Goal: Information Seeking & Learning: Learn about a topic

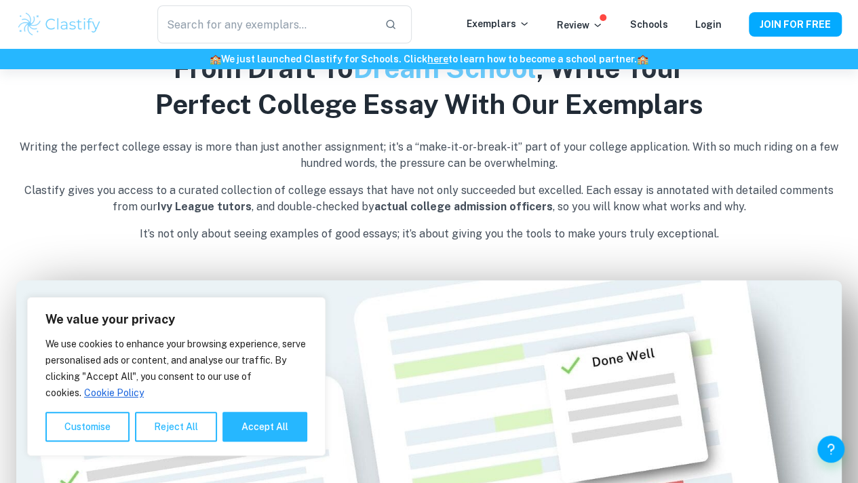
scroll to position [547, 0]
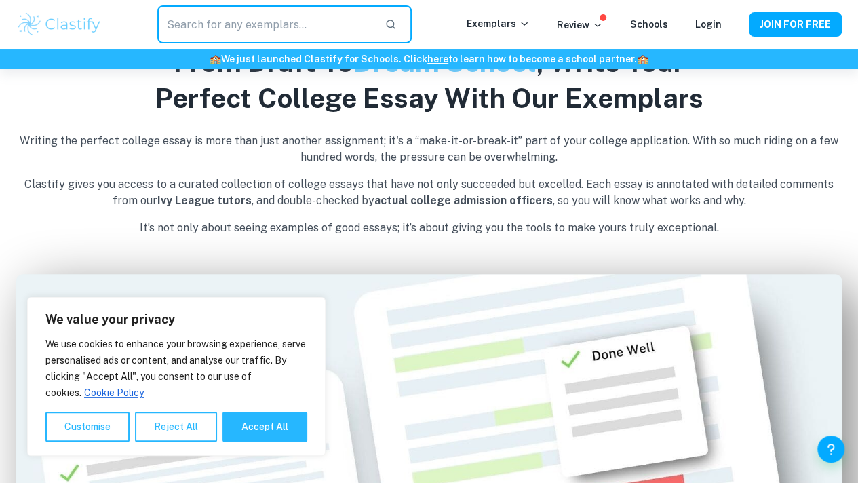
click at [248, 30] on input "text" at bounding box center [265, 24] width 217 height 38
type input "biking"
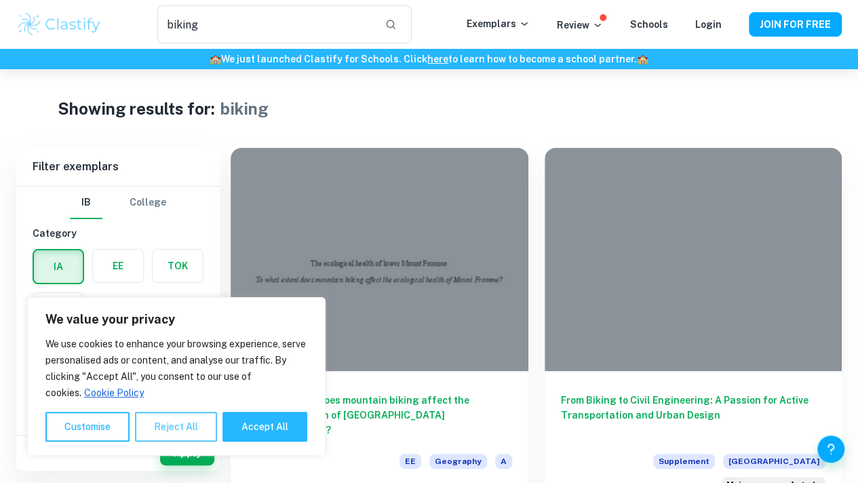
click at [195, 435] on button "Reject All" at bounding box center [176, 427] width 82 height 30
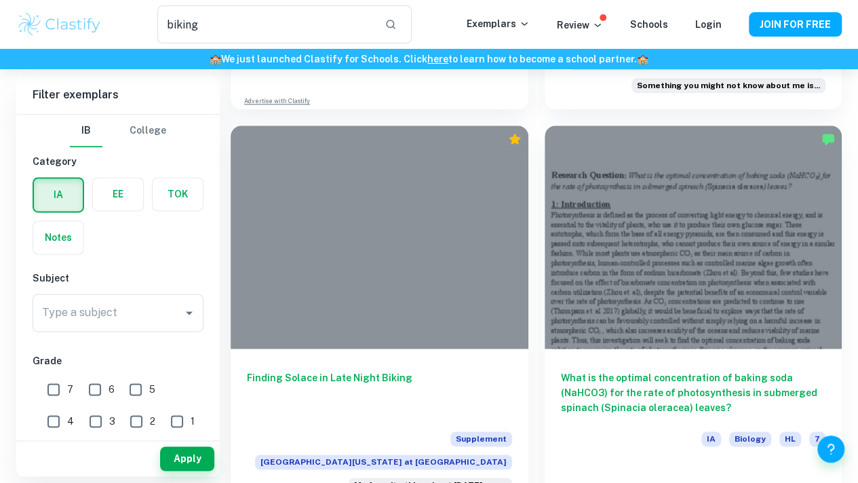
scroll to position [799, 0]
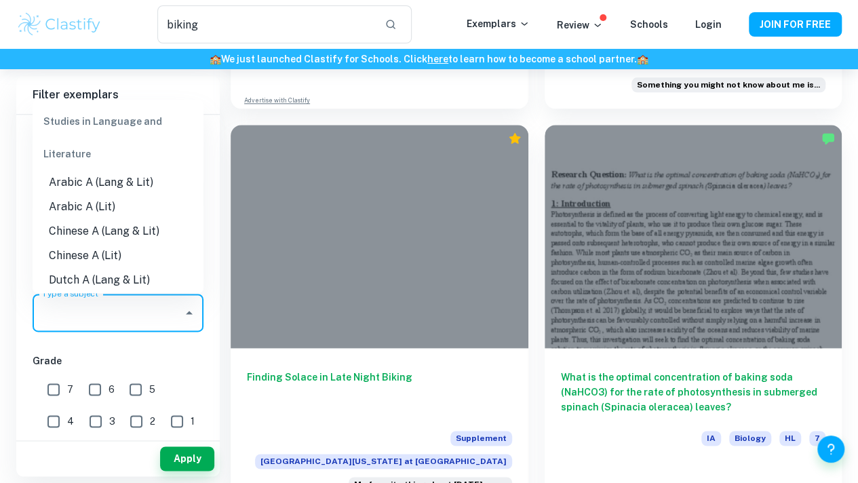
click at [99, 321] on input "Type a subject" at bounding box center [108, 313] width 138 height 26
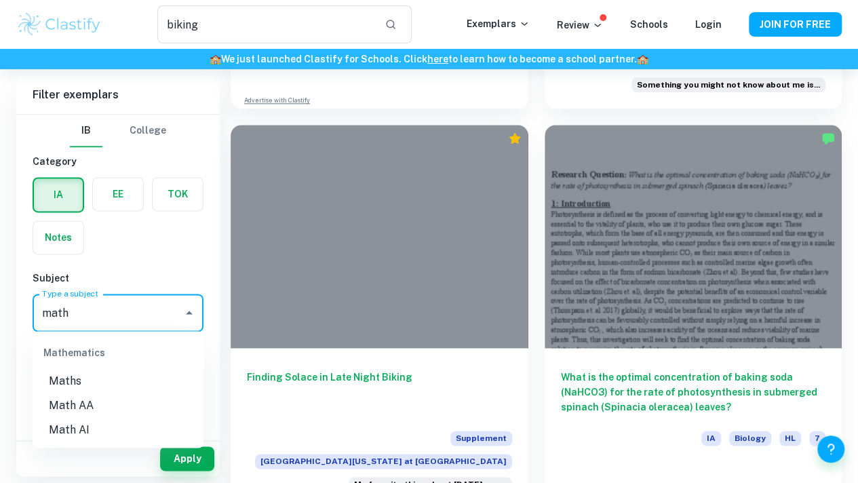
click at [98, 387] on li "Maths" at bounding box center [118, 381] width 171 height 24
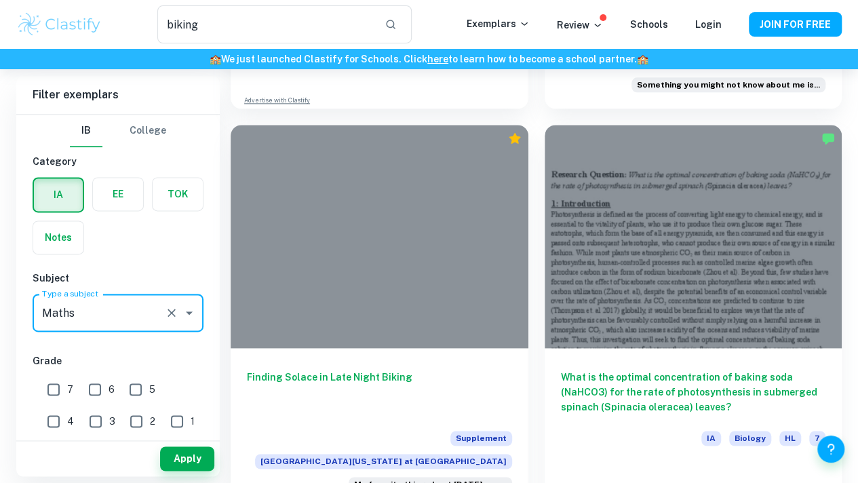
type input "Maths"
click at [58, 395] on input "7" at bounding box center [53, 389] width 27 height 27
checkbox input "true"
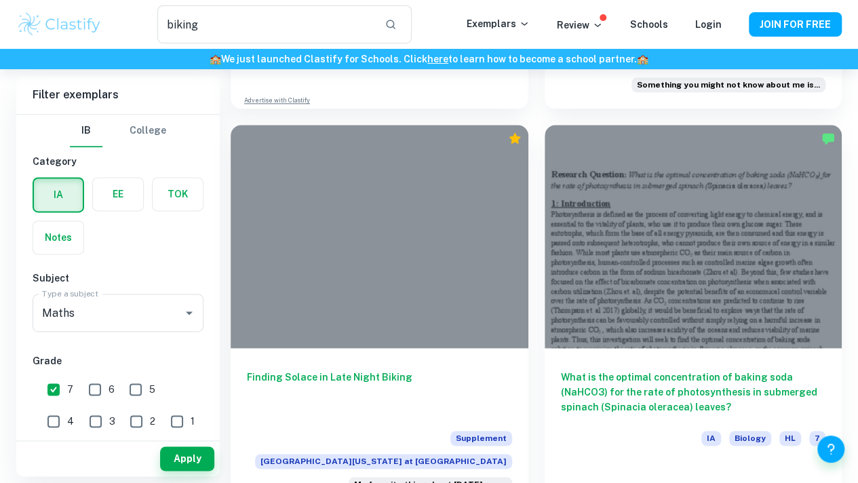
click at [98, 388] on input "6" at bounding box center [94, 389] width 27 height 27
checkbox input "true"
click at [192, 455] on button "Apply" at bounding box center [187, 458] width 54 height 24
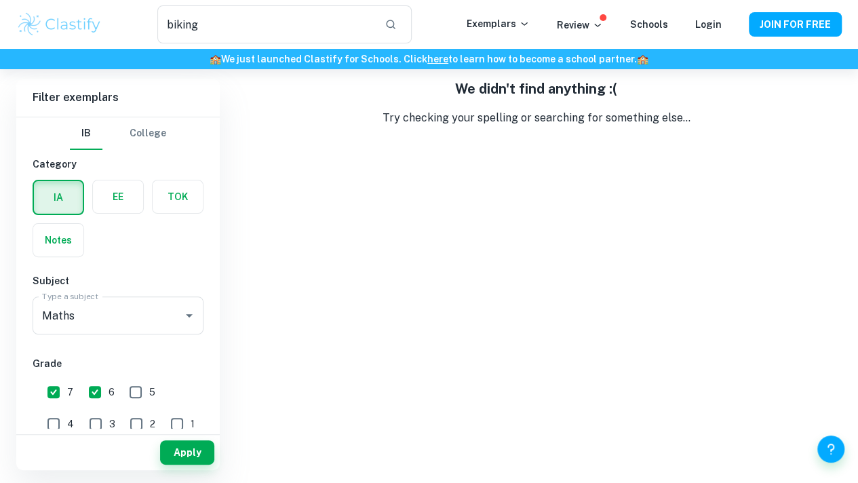
scroll to position [68, 0]
click at [139, 393] on input "5" at bounding box center [135, 392] width 27 height 27
checkbox input "true"
click at [180, 447] on button "Apply" at bounding box center [187, 453] width 54 height 24
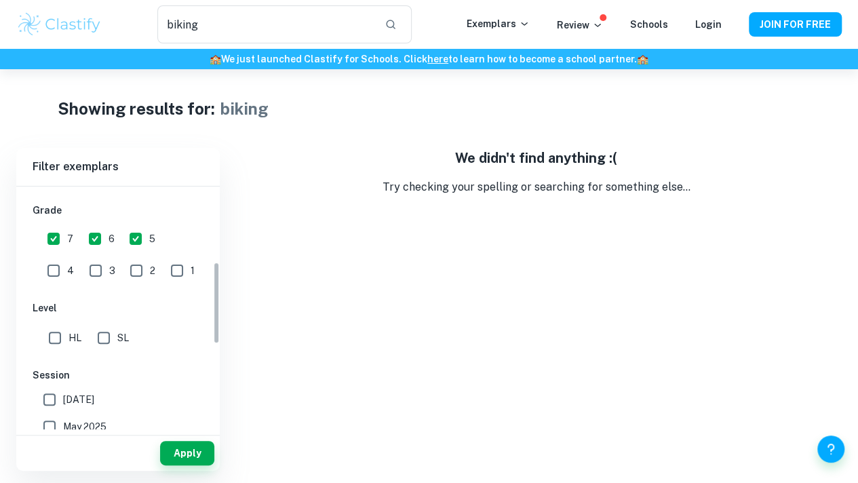
scroll to position [221, 0]
click at [67, 258] on input "4" at bounding box center [53, 271] width 27 height 27
checkbox input "true"
click at [163, 276] on input "1" at bounding box center [176, 271] width 27 height 27
checkbox input "true"
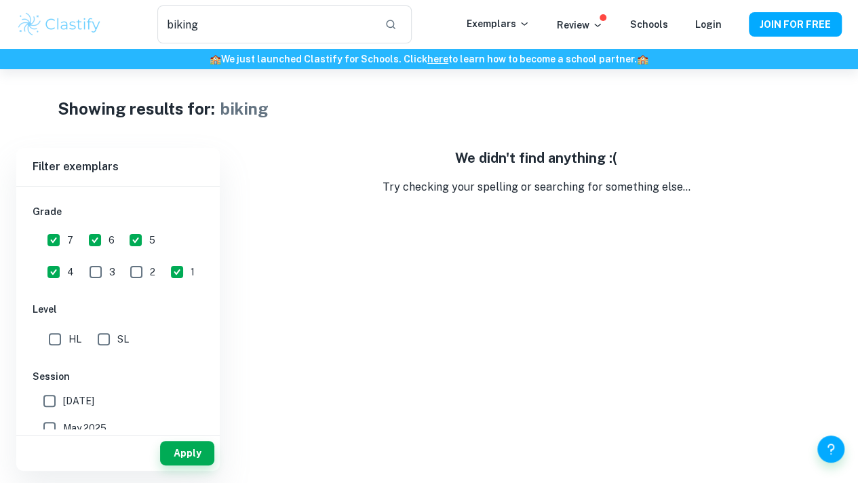
click at [123, 269] on input "2" at bounding box center [136, 271] width 27 height 27
checkbox input "true"
click at [82, 268] on input "3" at bounding box center [95, 271] width 27 height 27
checkbox input "true"
click at [180, 452] on button "Apply" at bounding box center [187, 453] width 54 height 24
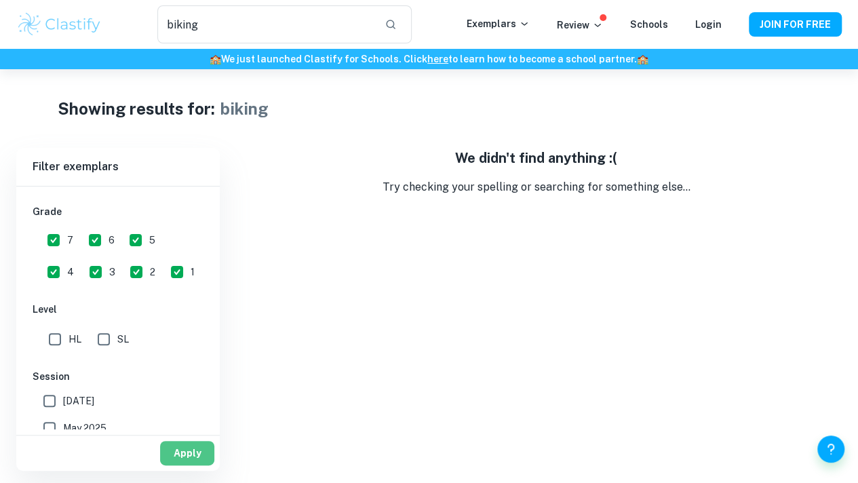
click at [182, 463] on button "Apply" at bounding box center [187, 453] width 54 height 24
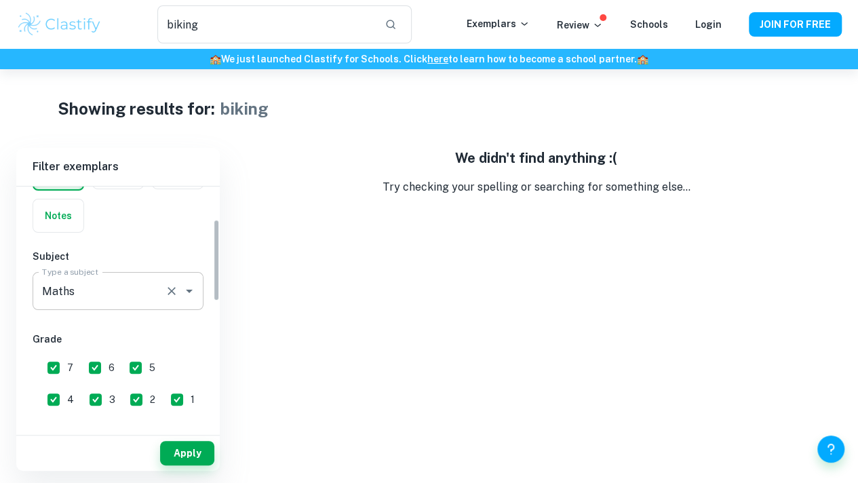
scroll to position [98, 0]
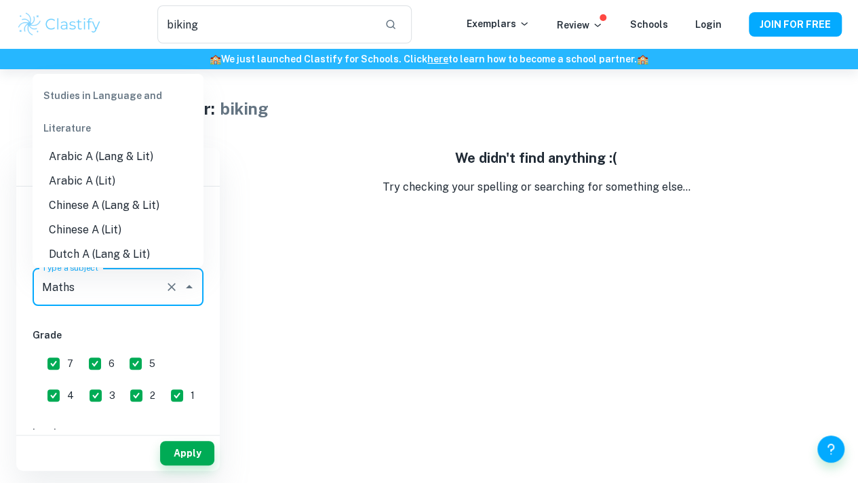
click at [137, 290] on input "Maths" at bounding box center [99, 287] width 121 height 26
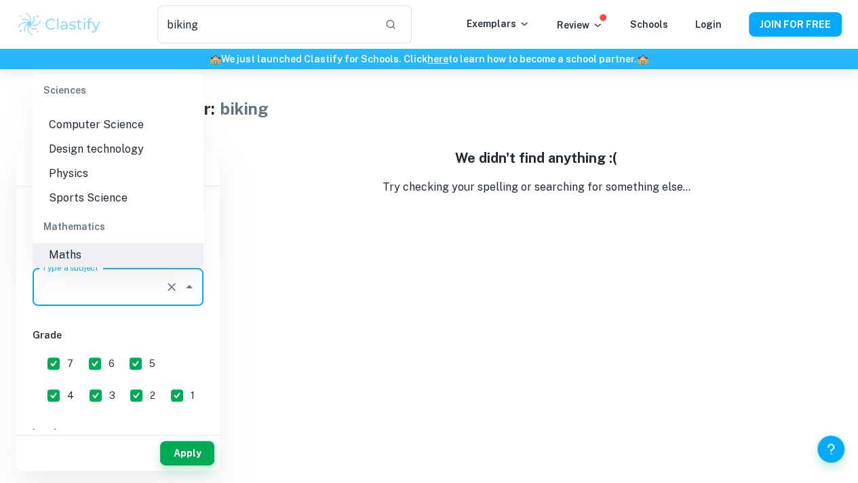
scroll to position [0, 0]
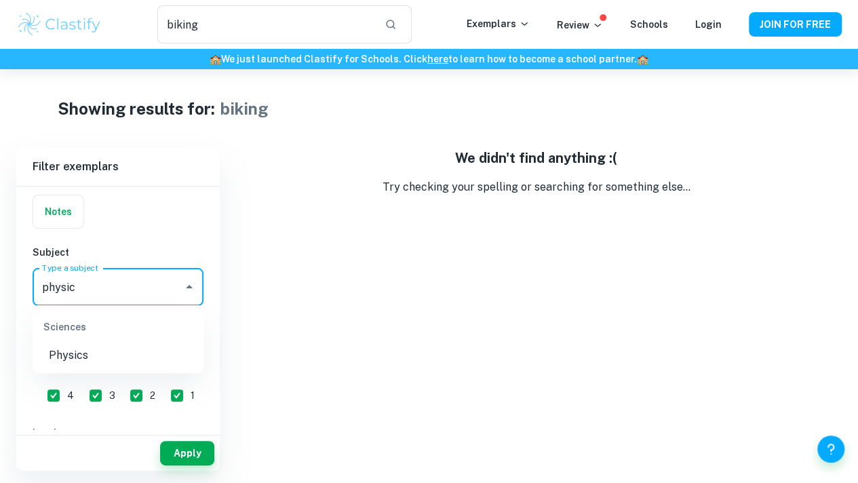
click at [117, 367] on li "Physics" at bounding box center [118, 355] width 171 height 24
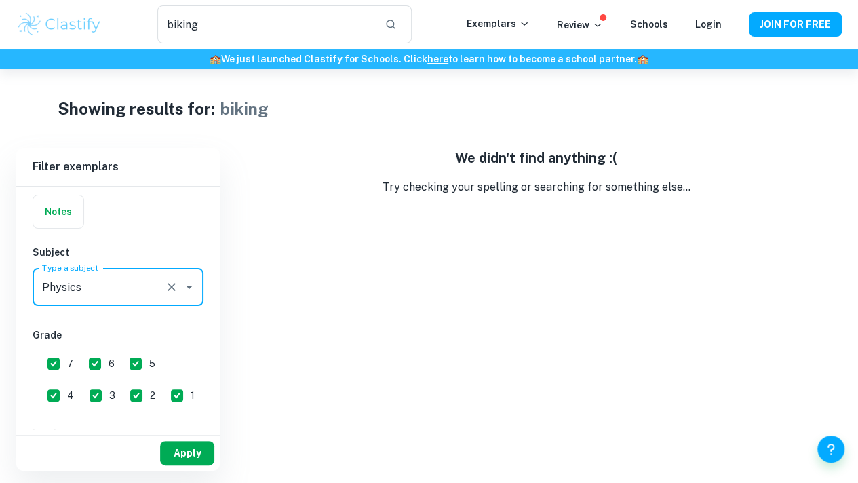
type input "Physics"
click at [199, 452] on button "Apply" at bounding box center [187, 453] width 54 height 24
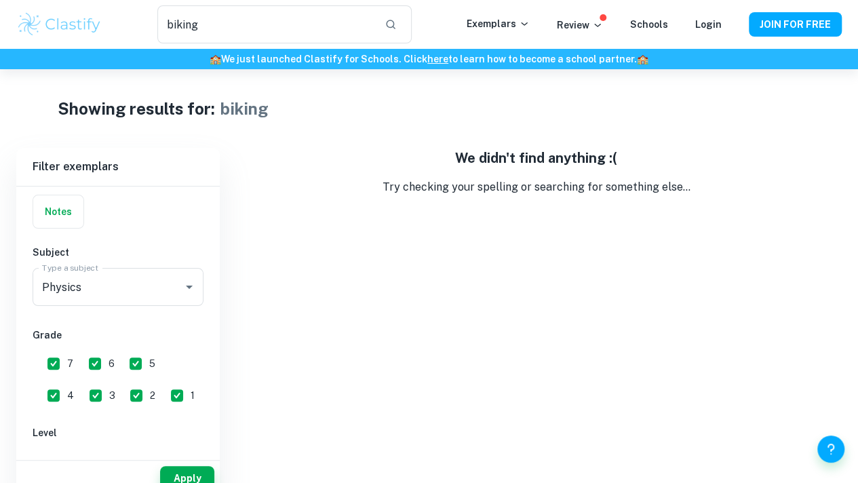
scroll to position [69, 0]
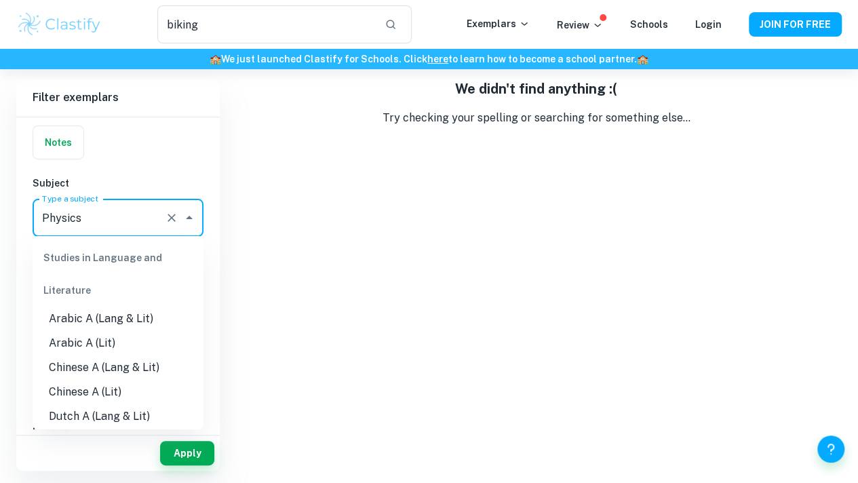
click at [121, 227] on input "Physics" at bounding box center [99, 218] width 121 height 26
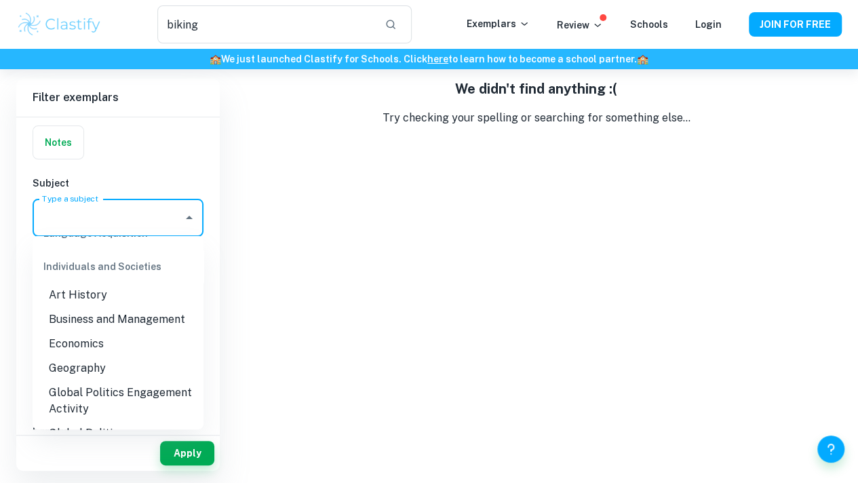
scroll to position [276, 0]
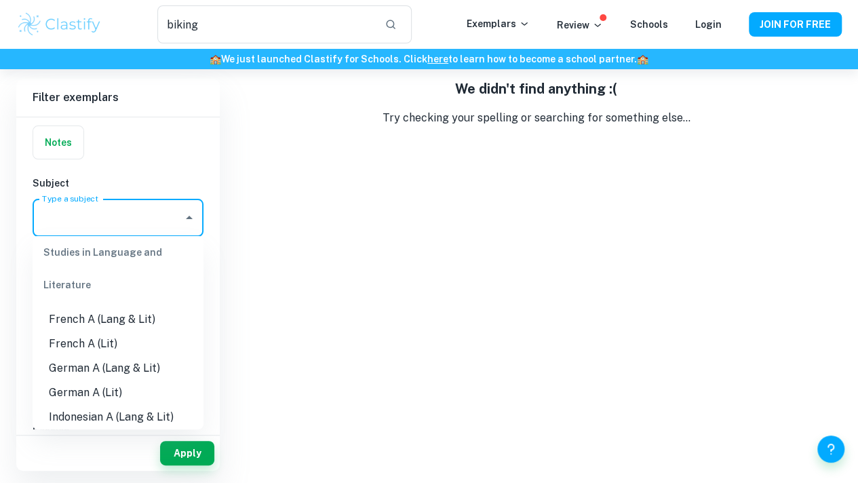
click at [431, 245] on div "We didn't find anything :( Try checking your spelling or searching for somethin…" at bounding box center [536, 275] width 611 height 392
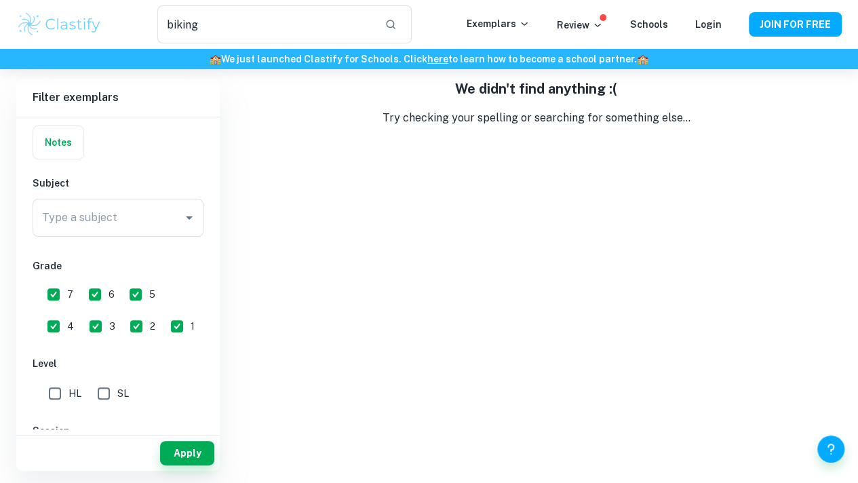
click at [54, 302] on input "7" at bounding box center [53, 294] width 27 height 27
checkbox input "false"
click at [89, 300] on input "6" at bounding box center [94, 294] width 27 height 27
checkbox input "false"
click at [129, 301] on input "5" at bounding box center [135, 294] width 27 height 27
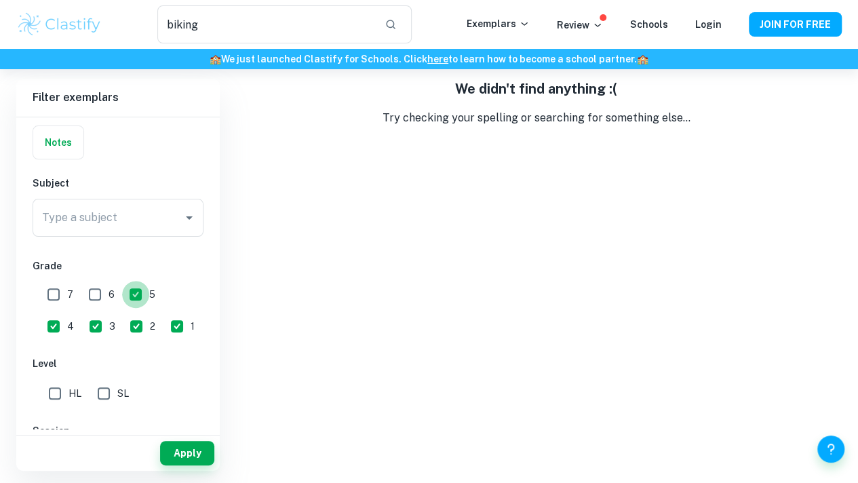
checkbox input "false"
click at [67, 313] on input "4" at bounding box center [53, 326] width 27 height 27
checkbox input "false"
click at [163, 317] on input "1" at bounding box center [176, 326] width 27 height 27
checkbox input "false"
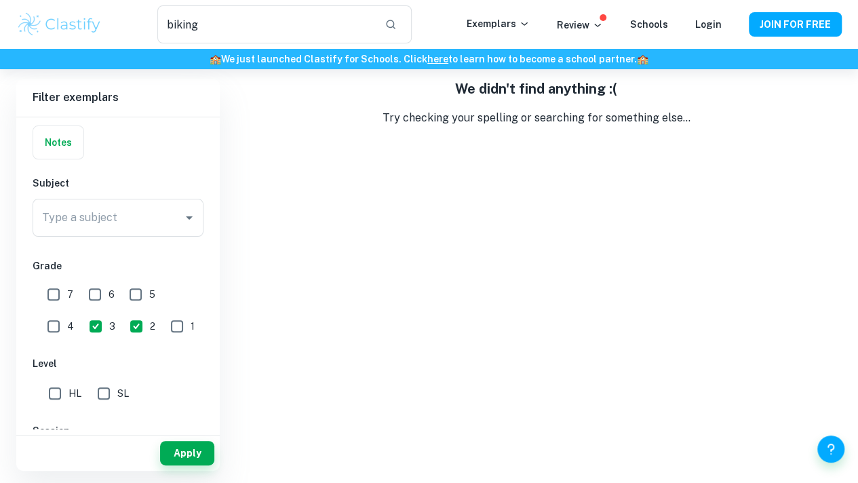
click at [123, 321] on input "2" at bounding box center [136, 326] width 27 height 27
checkbox input "false"
click at [82, 322] on input "3" at bounding box center [95, 326] width 27 height 27
checkbox input "false"
click at [232, 332] on div "Filter exemplars IB College Category IA EE TOK Notes Subject Type a subject Typ…" at bounding box center [428, 275] width 825 height 392
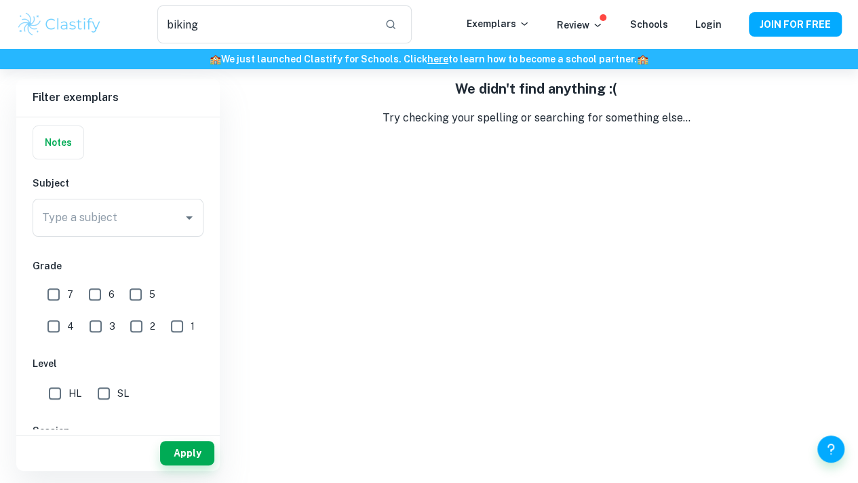
click at [246, 337] on div "We didn't find anything :( Try checking your spelling or searching for somethin…" at bounding box center [536, 275] width 611 height 392
click at [186, 451] on button "Apply" at bounding box center [187, 453] width 54 height 24
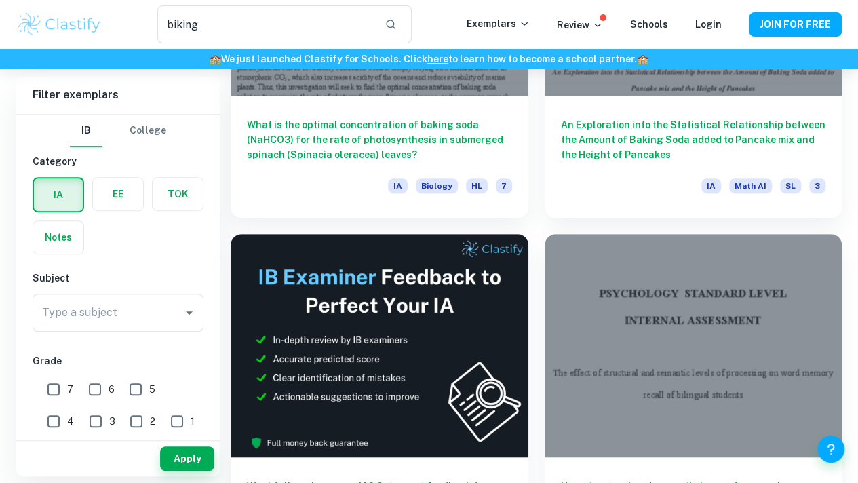
scroll to position [284, 0]
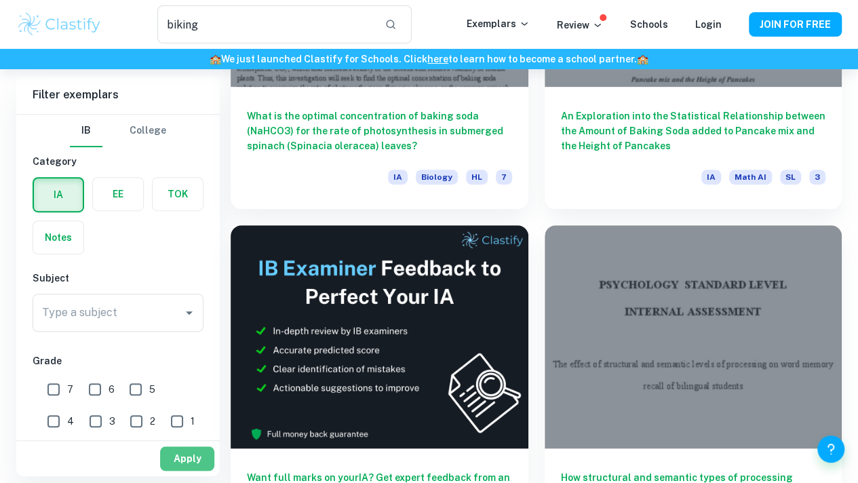
click at [188, 460] on button "Apply" at bounding box center [187, 458] width 54 height 24
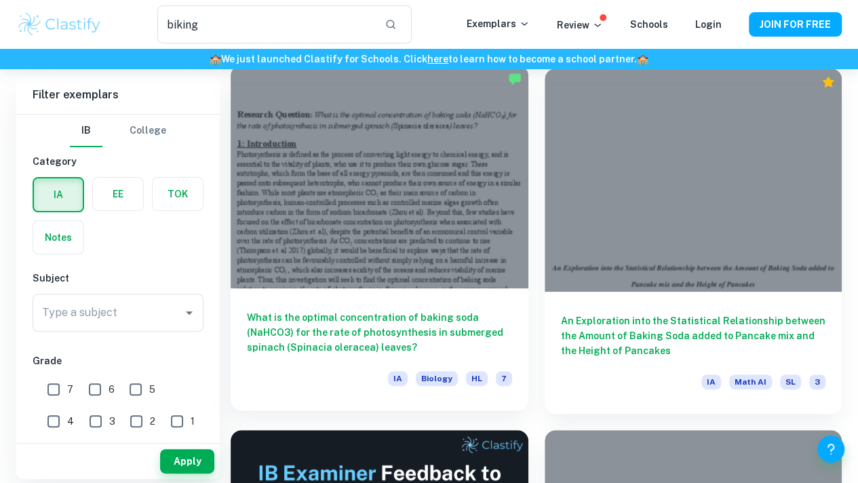
scroll to position [80, 0]
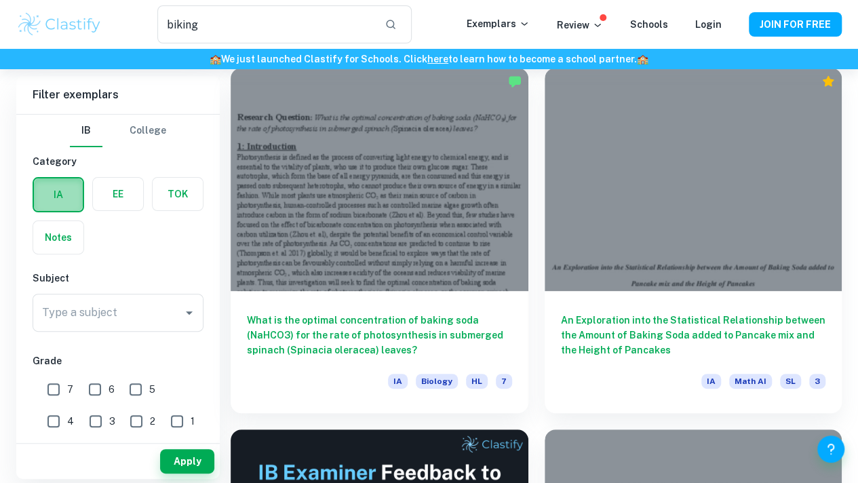
click at [68, 182] on label "button" at bounding box center [58, 194] width 49 height 33
click at [0, 0] on input "radio" at bounding box center [0, 0] width 0 height 0
click at [154, 131] on button "College" at bounding box center [148, 131] width 37 height 33
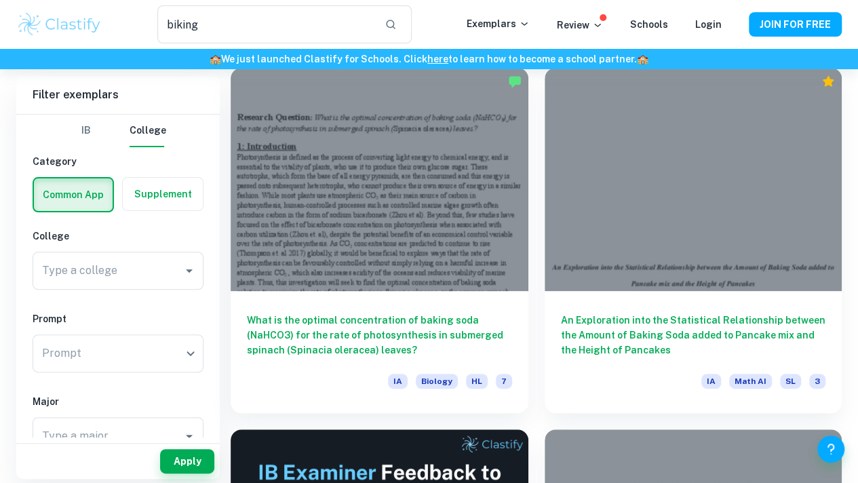
click at [90, 134] on button "IB" at bounding box center [86, 131] width 33 height 33
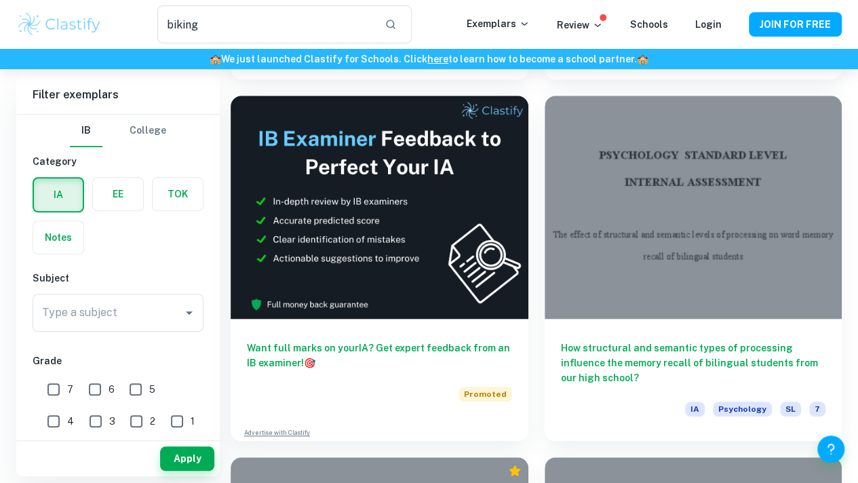
scroll to position [417, 0]
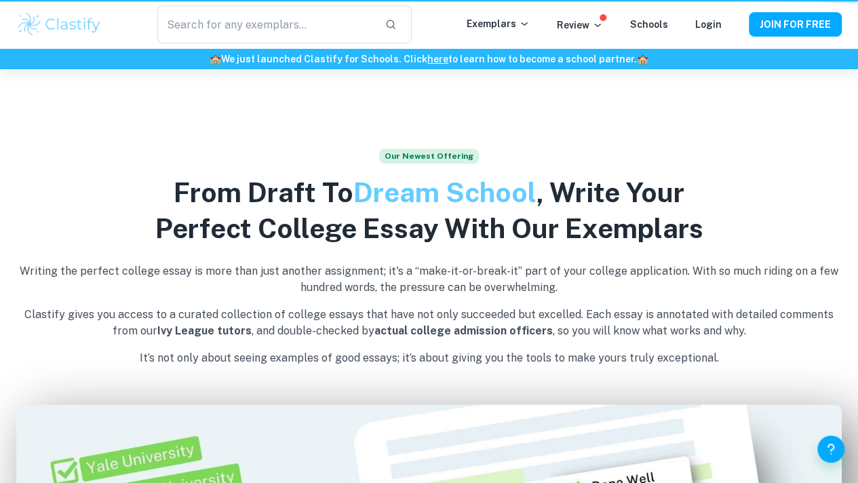
scroll to position [547, 0]
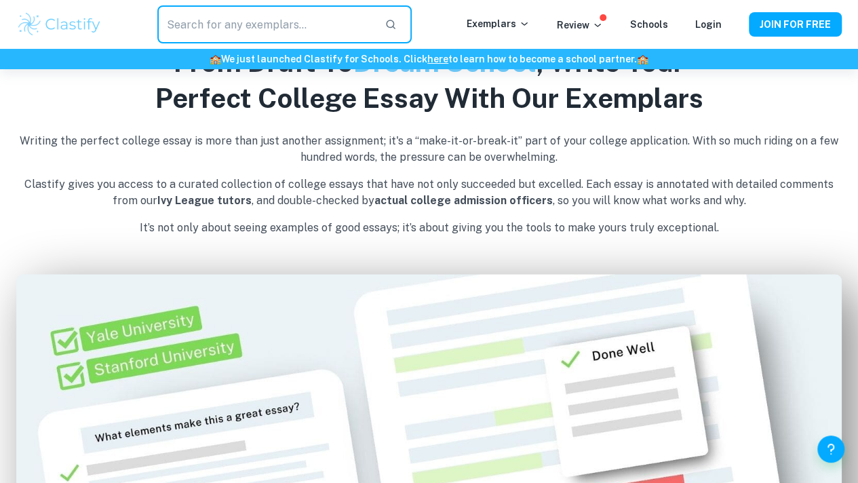
click at [187, 32] on input "text" at bounding box center [265, 24] width 217 height 38
click at [190, 32] on input "text" at bounding box center [265, 24] width 217 height 38
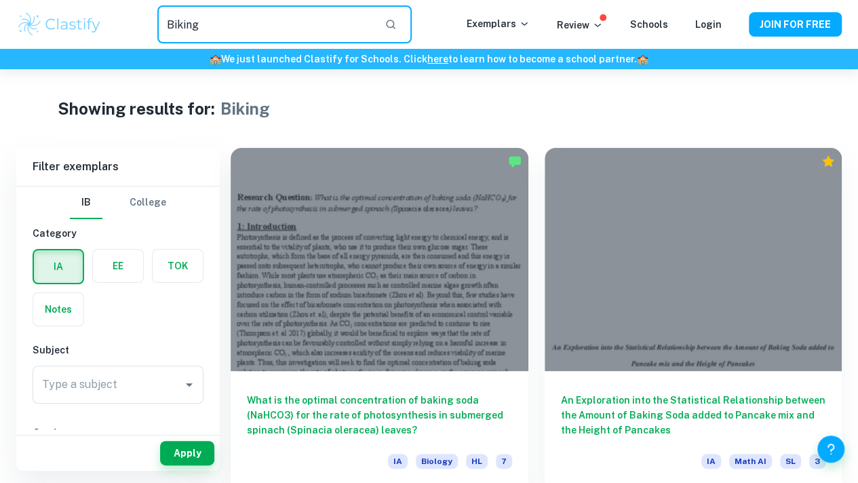
click at [174, 22] on input "Biking" at bounding box center [265, 24] width 217 height 38
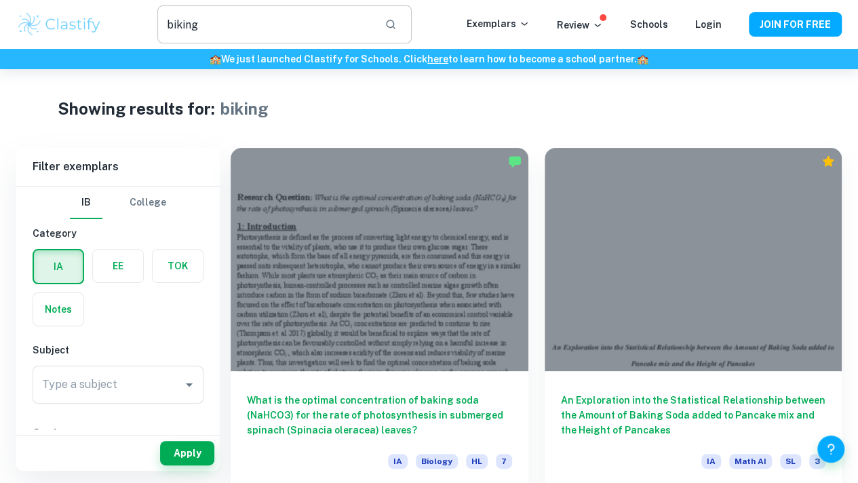
click at [185, 27] on input "biking" at bounding box center [265, 24] width 217 height 38
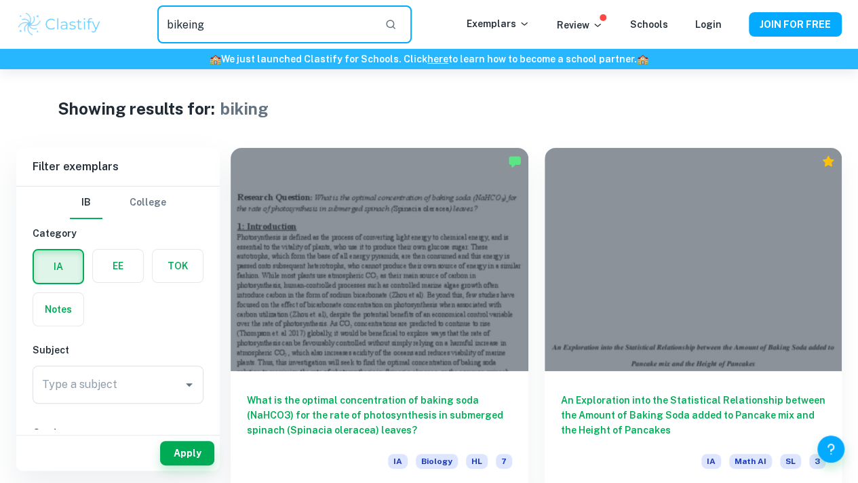
type input "bikeing"
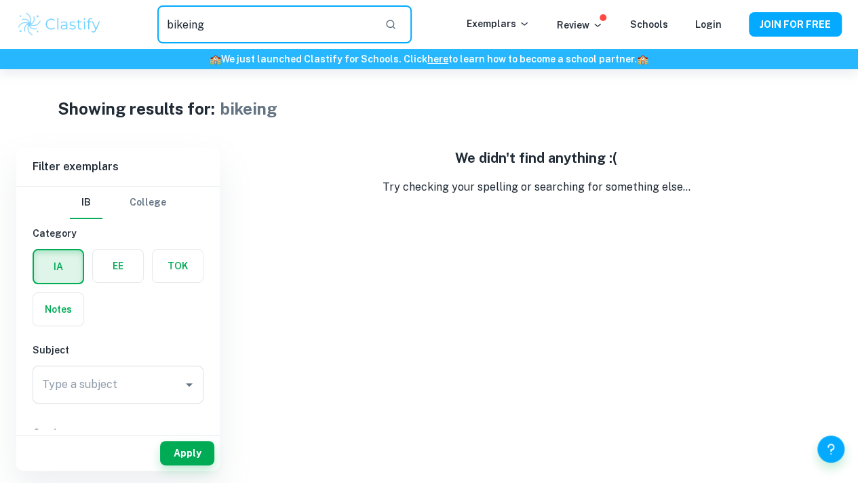
drag, startPoint x: 235, startPoint y: 41, endPoint x: 89, endPoint y: 45, distance: 145.8
click at [89, 45] on div "bikeing ​ Exemplars Review Schools Login JOIN FOR FREE" at bounding box center [429, 24] width 858 height 49
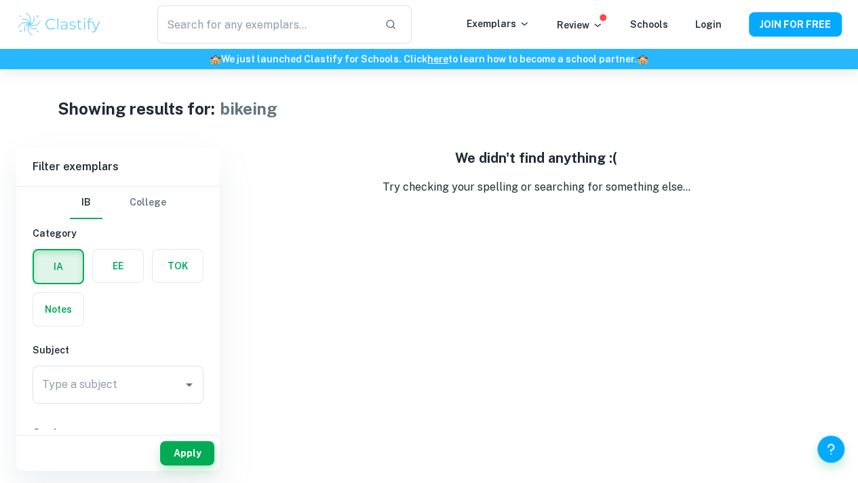
type input "biking"
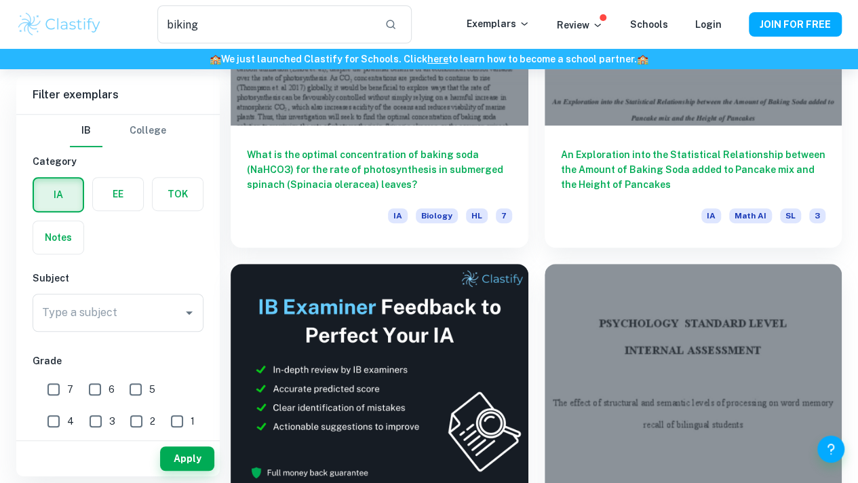
scroll to position [246, 0]
